Goal: Find specific page/section: Find specific page/section

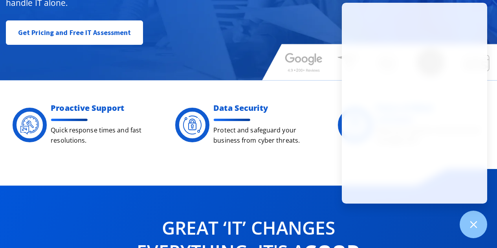
scroll to position [196, 0]
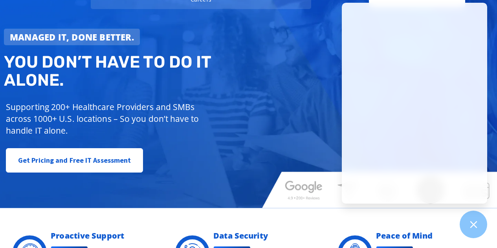
scroll to position [0, 0]
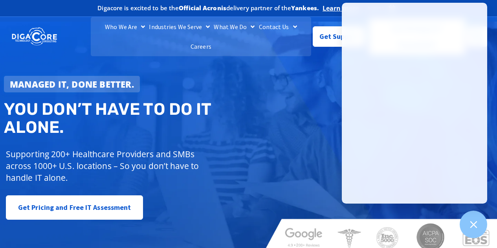
click at [213, 37] on link "Careers" at bounding box center [201, 47] width 25 height 20
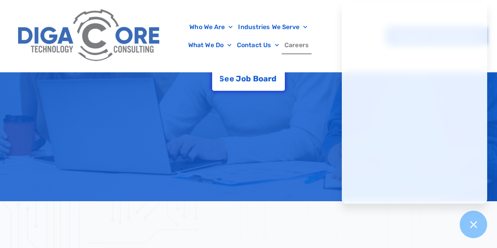
scroll to position [275, 0]
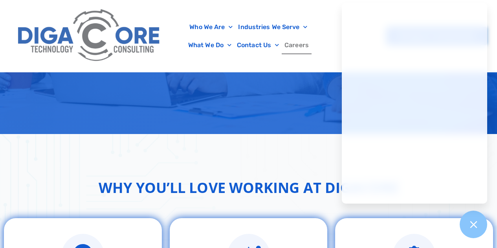
click at [476, 218] on div at bounding box center [473, 224] width 27 height 27
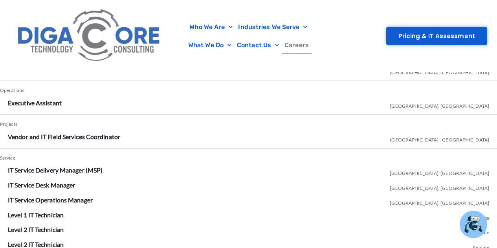
scroll to position [1414, 0]
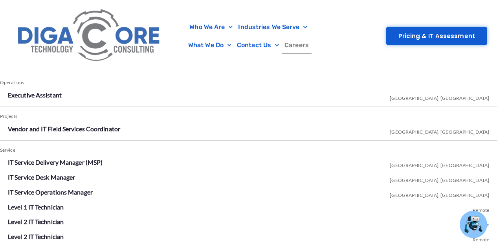
click at [61, 162] on link "IT Service Delivery Manager (MSP)" at bounding box center [55, 161] width 95 height 7
